Goal: Information Seeking & Learning: Learn about a topic

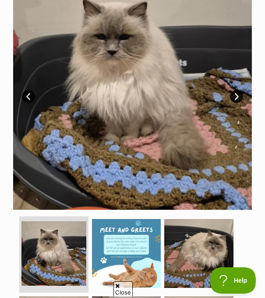
click at [231, 93] on link "Next" at bounding box center [236, 96] width 13 height 13
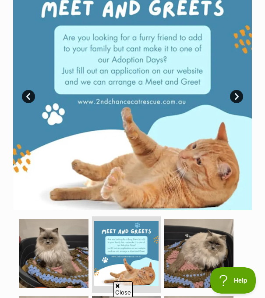
click at [232, 93] on img at bounding box center [132, 90] width 239 height 239
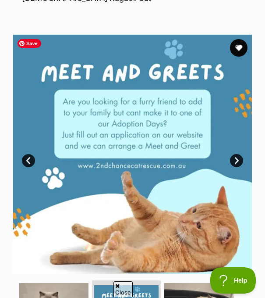
click at [232, 93] on img at bounding box center [132, 154] width 239 height 239
click at [235, 159] on link "Next" at bounding box center [236, 160] width 13 height 13
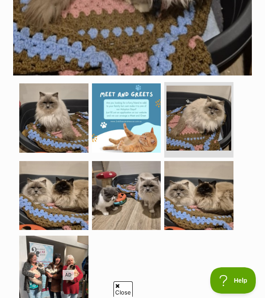
scroll to position [459, 0]
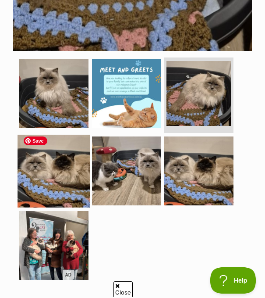
click at [69, 173] on img at bounding box center [54, 171] width 72 height 72
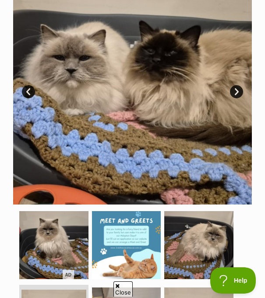
scroll to position [270, 0]
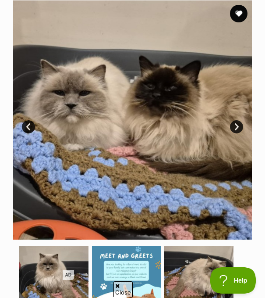
click at [238, 124] on link "Next" at bounding box center [236, 126] width 13 height 13
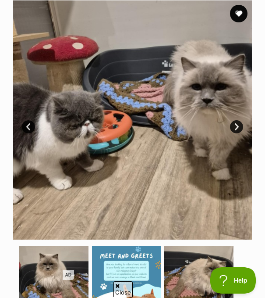
click at [238, 124] on link "Next" at bounding box center [236, 126] width 13 height 13
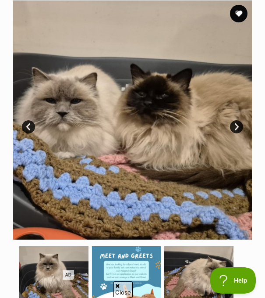
click at [238, 124] on link "Next" at bounding box center [236, 126] width 13 height 13
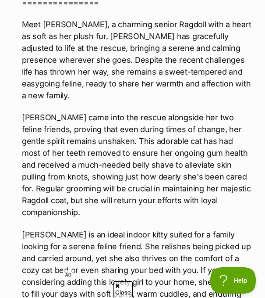
scroll to position [1706, 0]
